Goal: Information Seeking & Learning: Learn about a topic

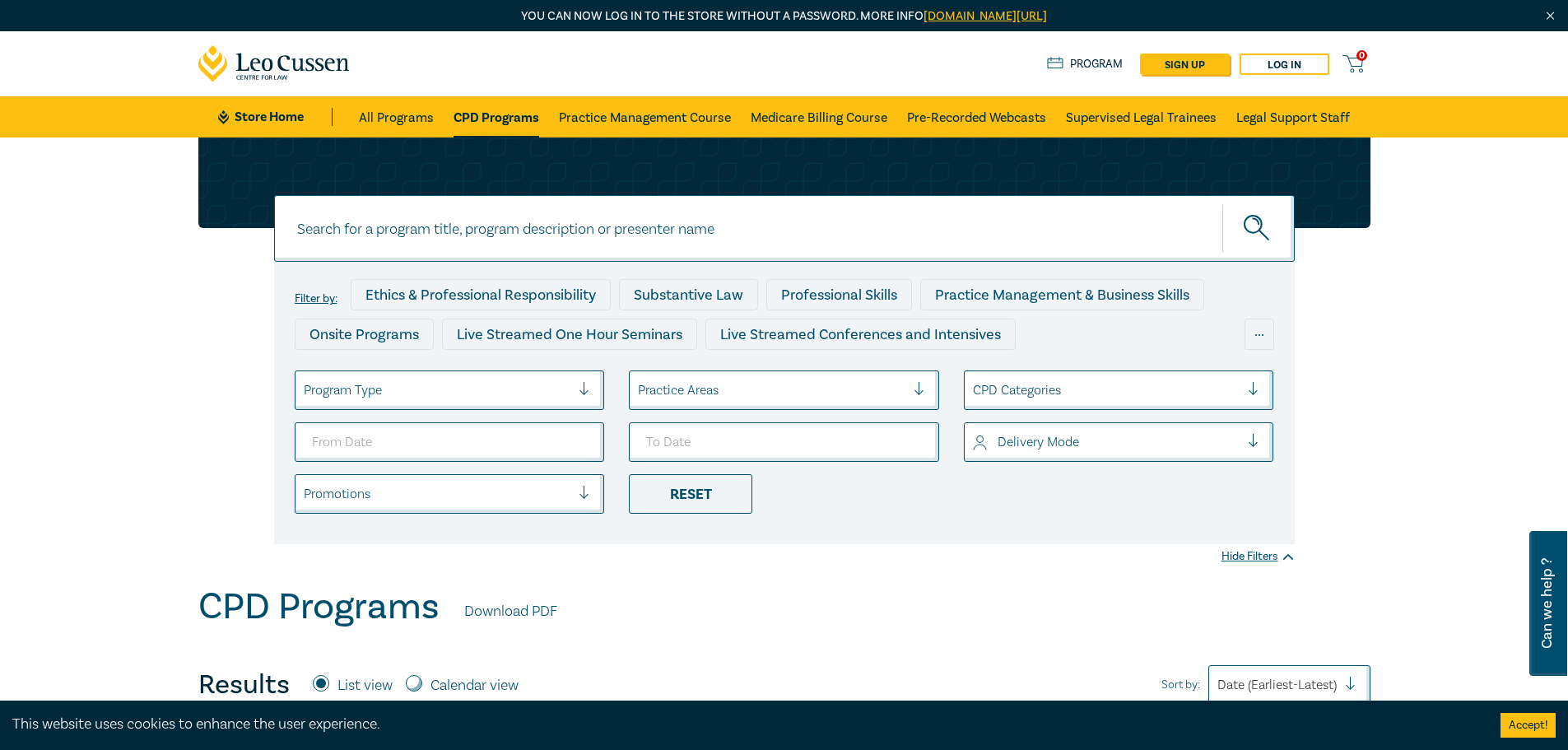
click at [502, 229] on input at bounding box center [784, 228] width 1020 height 66
click at [1222, 203] on button "submit" at bounding box center [1258, 229] width 73 height 50
type input "director"
click at [1258, 227] on icon "submit" at bounding box center [1257, 229] width 29 height 29
click at [1256, 227] on icon "submit" at bounding box center [1257, 229] width 29 height 29
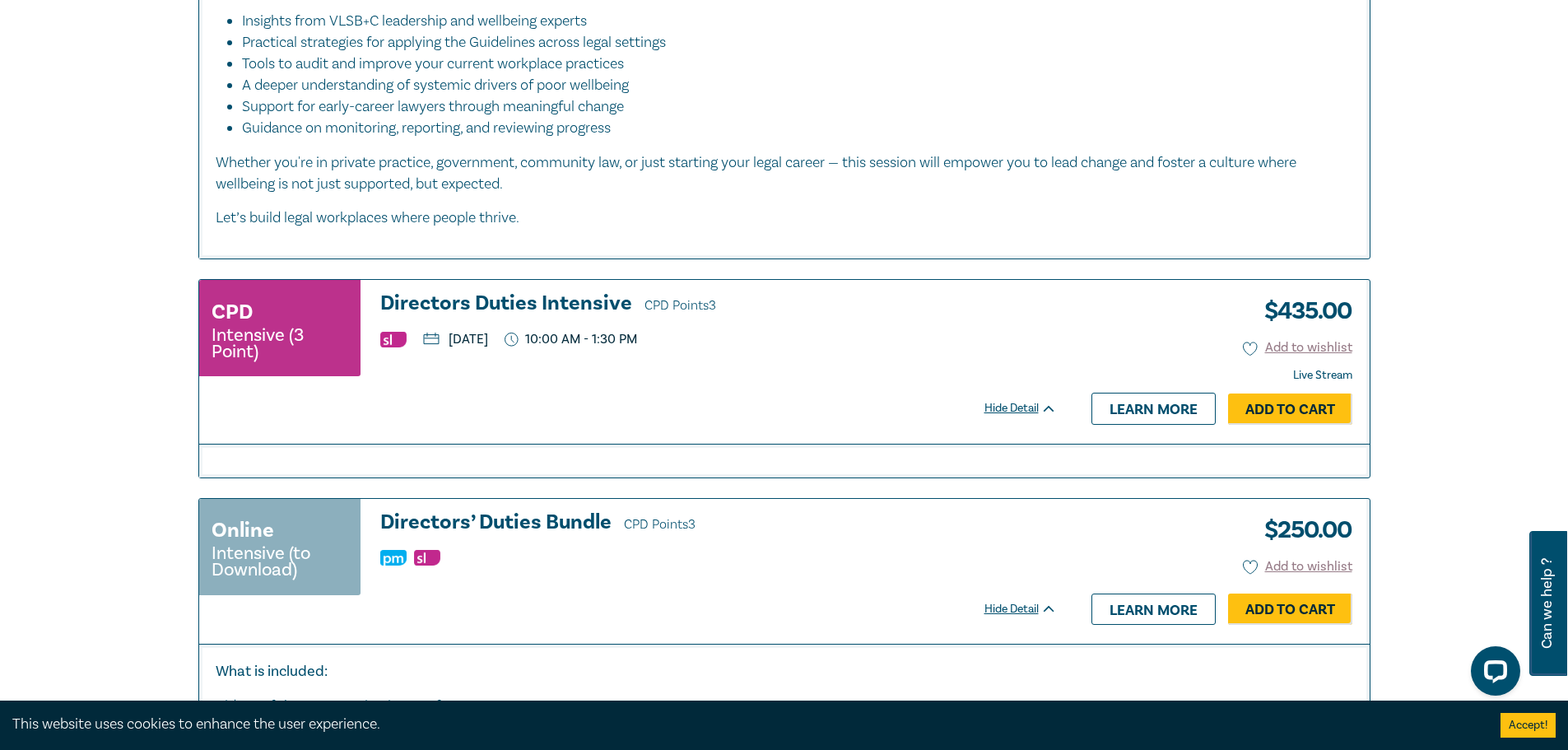
scroll to position [1132, 0]
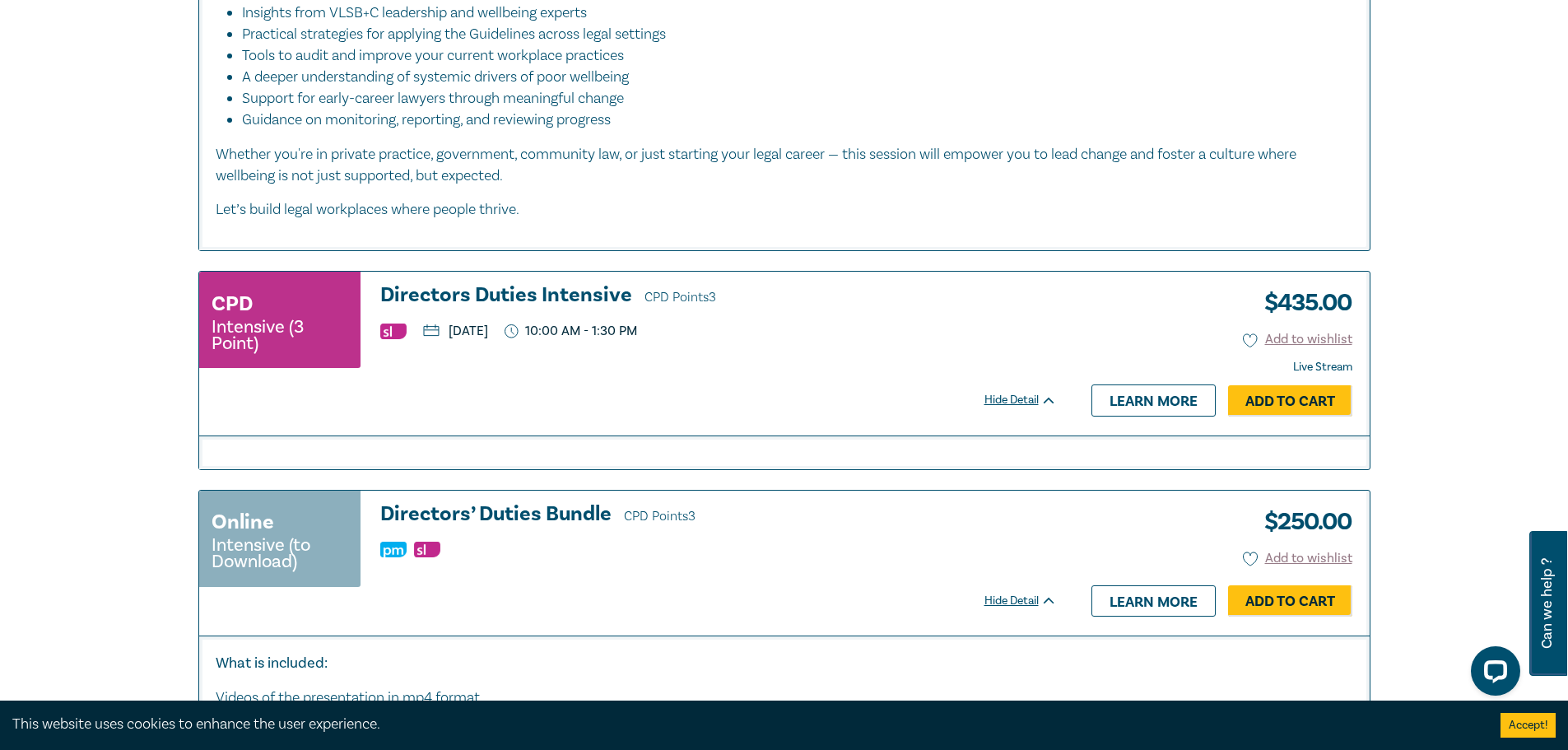
click at [502, 299] on h3 "Directors Duties Intensive CPD Points 3" at bounding box center [718, 296] width 676 height 24
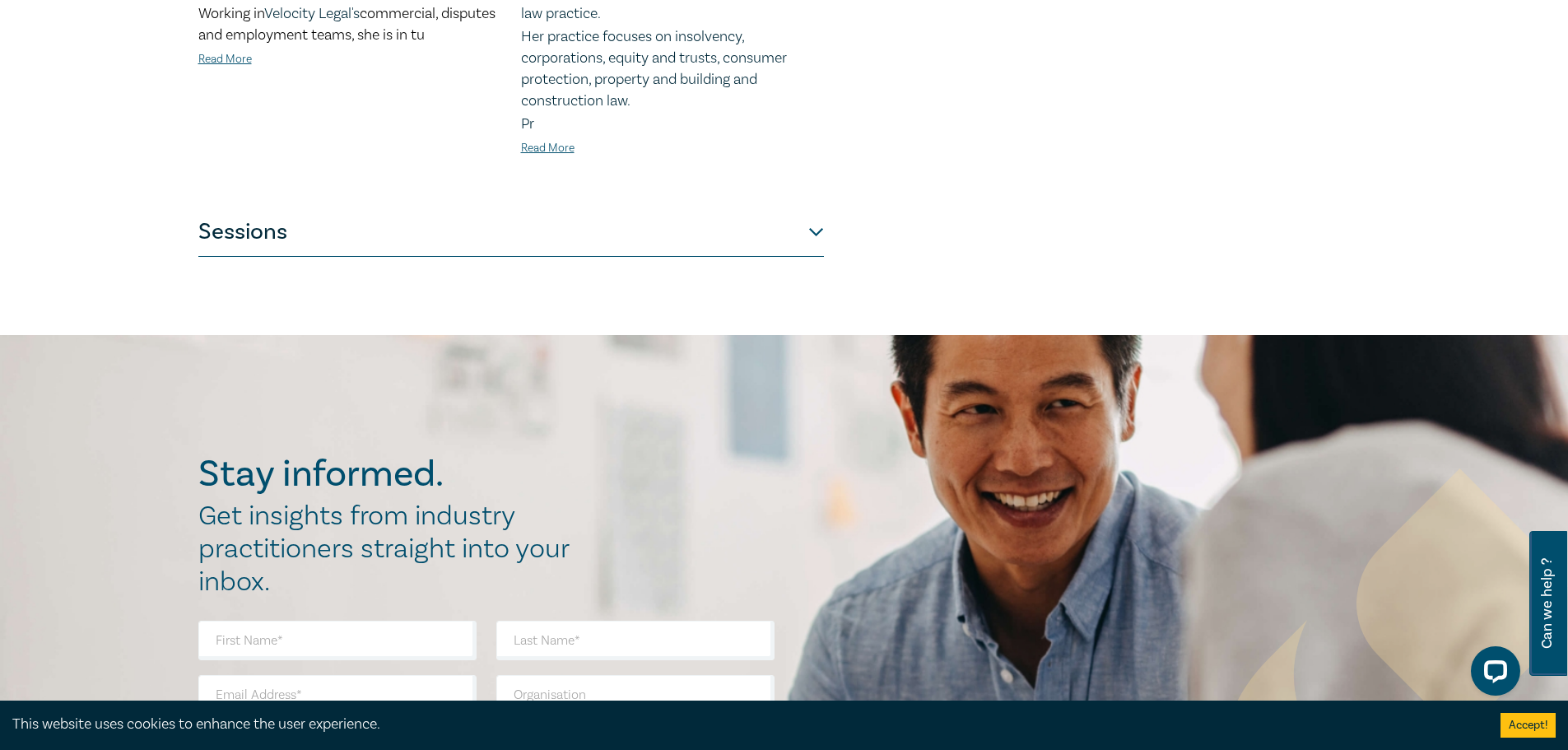
scroll to position [905, 0]
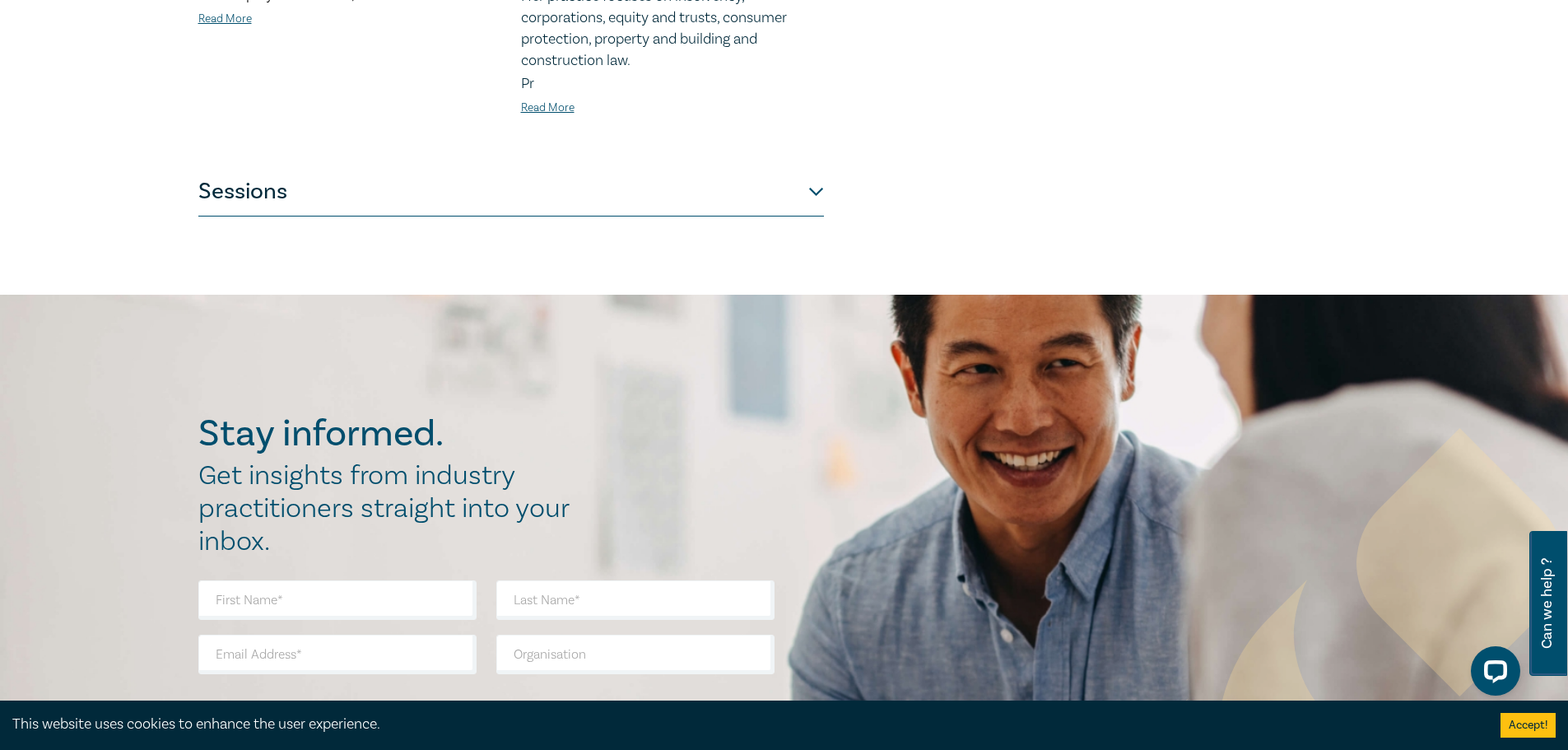
click at [486, 204] on button "Sessions" at bounding box center [511, 191] width 625 height 49
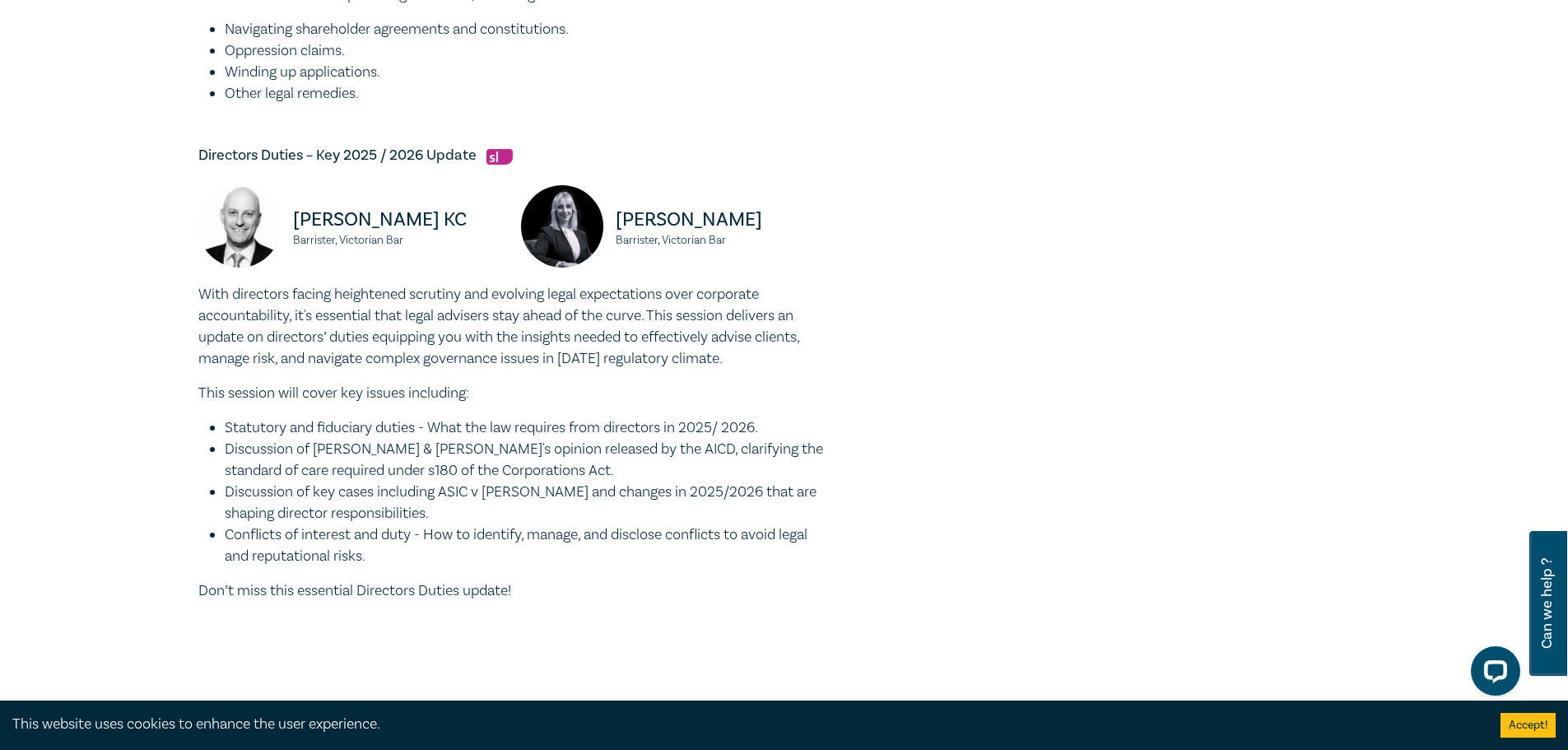
scroll to position [1234, 0]
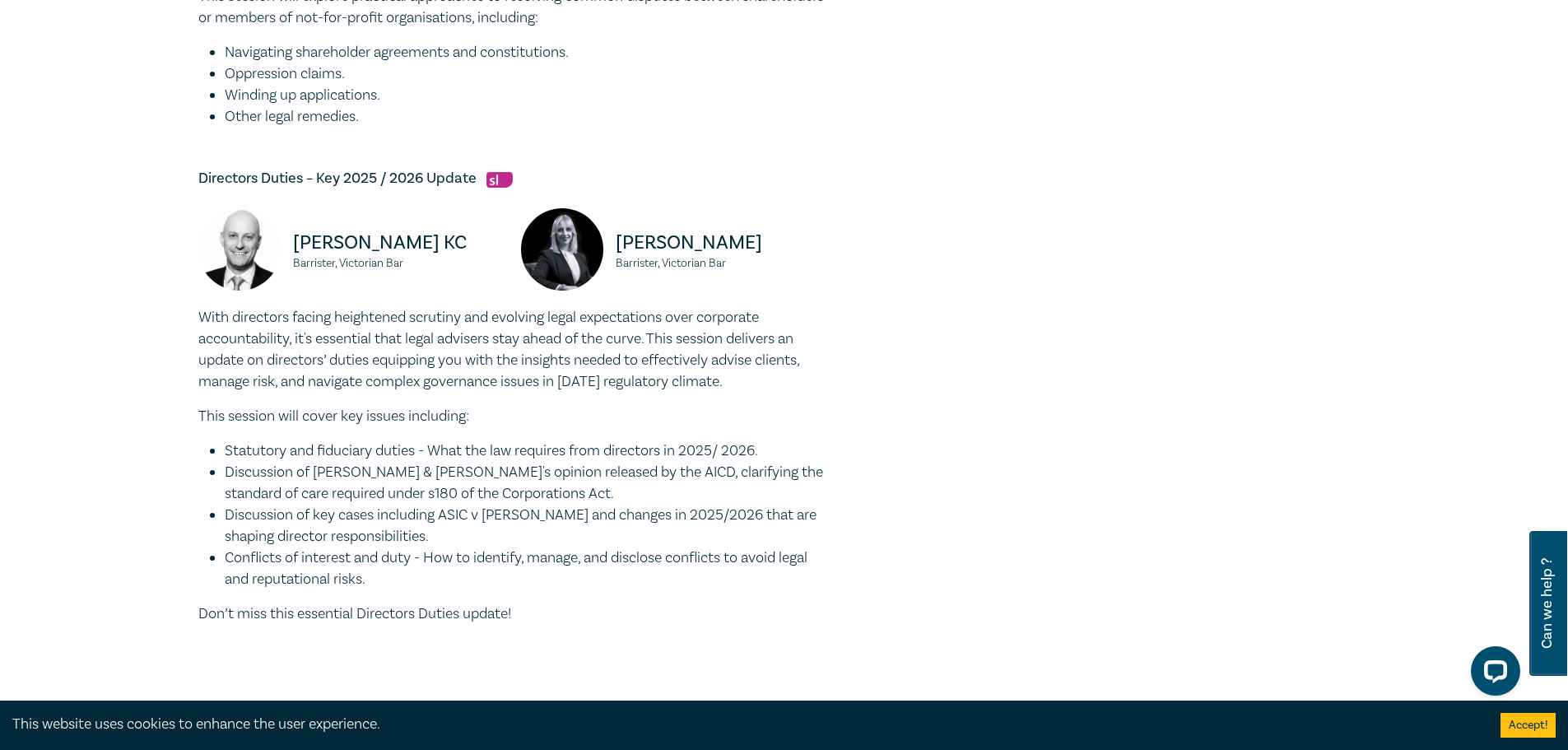
click at [465, 612] on p "Don’t miss this essential Directors Duties update!" at bounding box center [511, 614] width 625 height 21
drag, startPoint x: 551, startPoint y: 615, endPoint x: 194, endPoint y: 185, distance: 558.9
copy div "Loremipsu Dolors – Ame 1789 / 8520 Consec Ad. Elit Seddo EI Temporinc, Utlabore…"
